Goal: Information Seeking & Learning: Learn about a topic

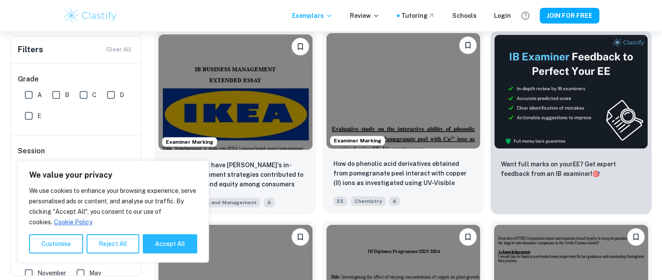
scroll to position [198, 0]
click at [115, 243] on button "Reject All" at bounding box center [113, 243] width 53 height 19
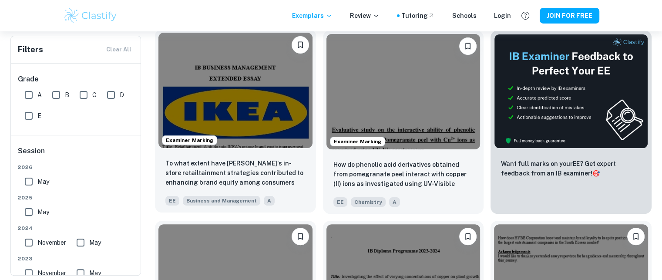
click at [245, 136] on img at bounding box center [235, 90] width 154 height 115
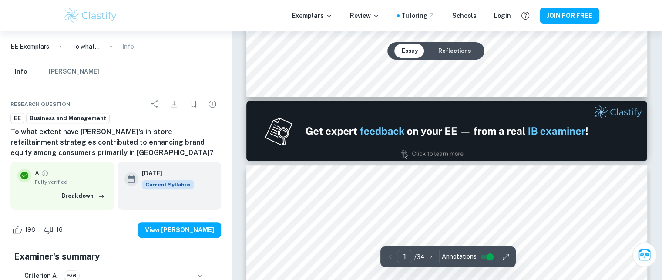
click at [401, 160] on img at bounding box center [446, 131] width 401 height 60
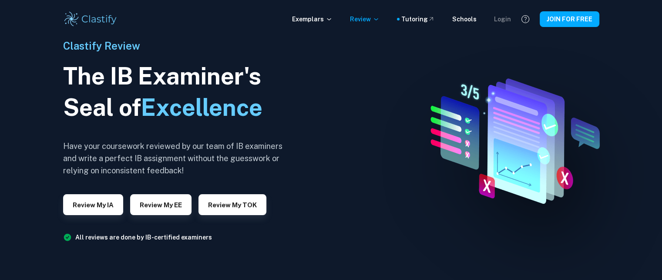
click at [499, 15] on div "Login" at bounding box center [502, 19] width 17 height 10
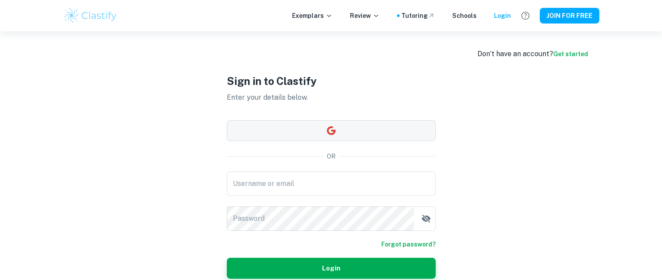
click at [282, 127] on button "button" at bounding box center [331, 130] width 209 height 21
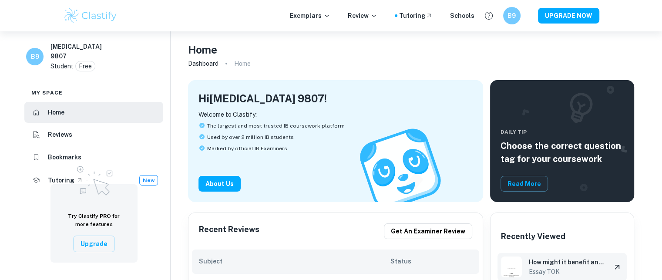
click at [557, 269] on h6 "Essay TOK" at bounding box center [566, 272] width 75 height 10
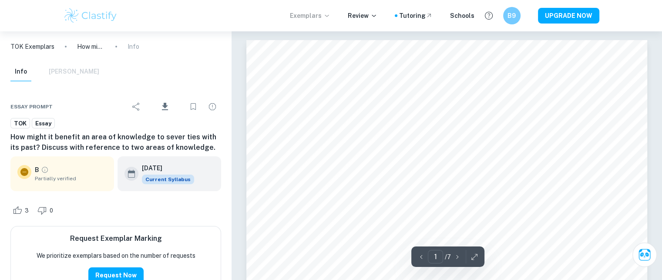
click at [318, 17] on p "Exemplars" at bounding box center [310, 16] width 40 height 10
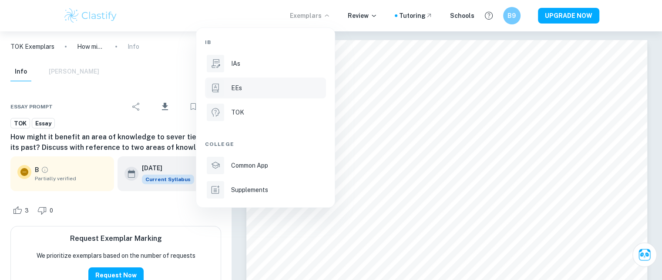
click at [262, 87] on div "EEs" at bounding box center [277, 88] width 93 height 10
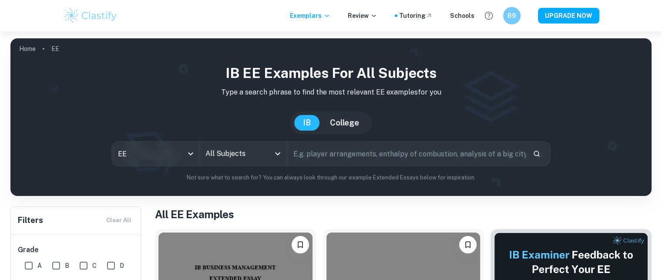
scroll to position [131, 0]
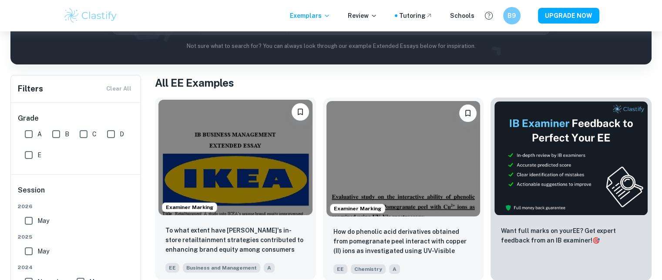
click at [238, 125] on img at bounding box center [235, 157] width 154 height 115
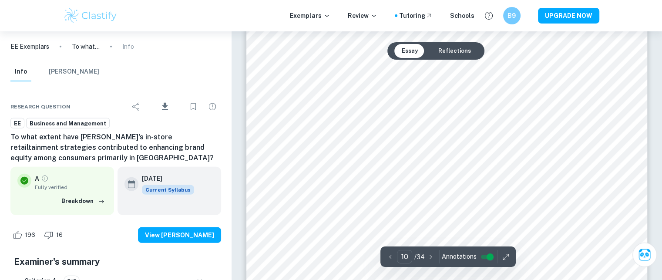
scroll to position [5537, 0]
click at [435, 57] on button "Reflections" at bounding box center [454, 51] width 47 height 14
click at [447, 48] on button "Reflections" at bounding box center [454, 51] width 47 height 14
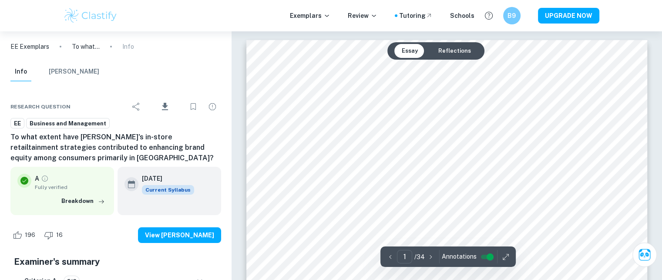
click at [447, 48] on button "Reflections" at bounding box center [454, 51] width 47 height 14
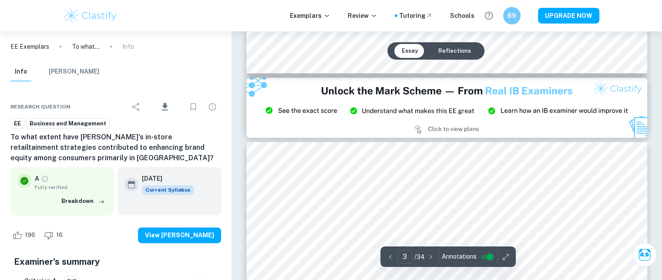
type input "2"
